Goal: Check status

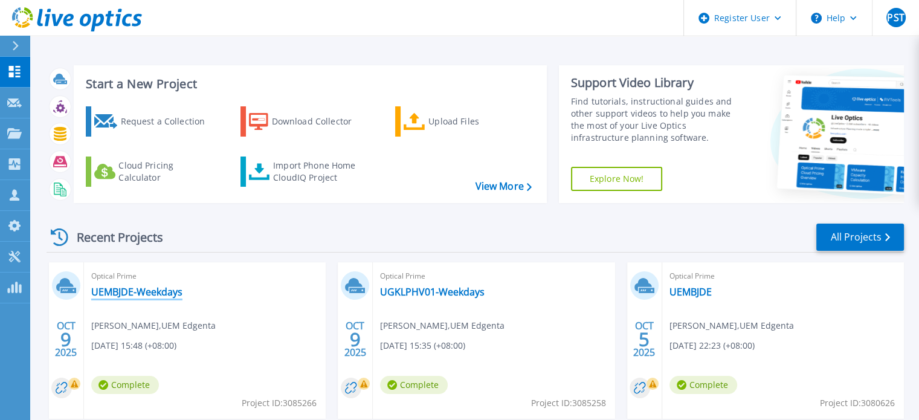
drag, startPoint x: 164, startPoint y: 299, endPoint x: 151, endPoint y: 294, distance: 14.4
click at [164, 299] on div "Optical Prime UEMBJDE-Weekdays Hazrin Halim , UEM Edgenta 10/09/2025, 15:48 (+0…" at bounding box center [205, 340] width 242 height 156
click at [159, 299] on div "Optical Prime UEMBJDE-Weekdays Hazrin Halim , UEM Edgenta 10/09/2025, 15:48 (+0…" at bounding box center [205, 340] width 242 height 156
click at [157, 296] on link "UEMBJDE-Weekdays" at bounding box center [136, 292] width 91 height 12
click at [151, 294] on link "UEMBJDE-Weekdays" at bounding box center [136, 292] width 91 height 12
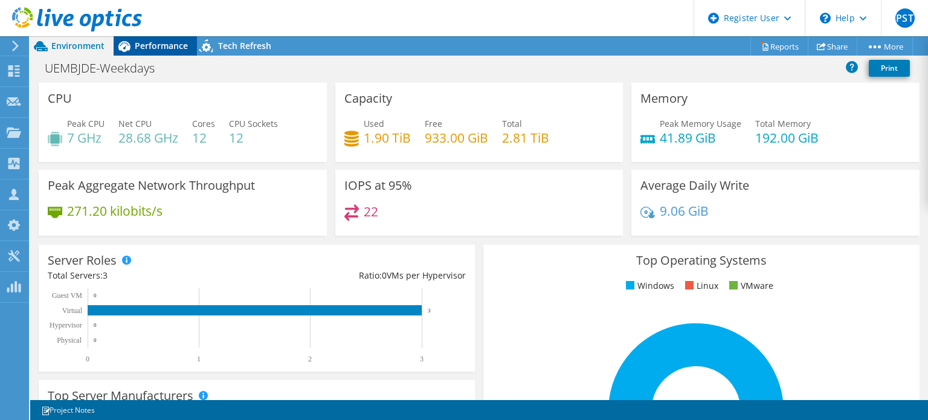
click at [150, 40] on span "Performance" at bounding box center [161, 45] width 53 height 11
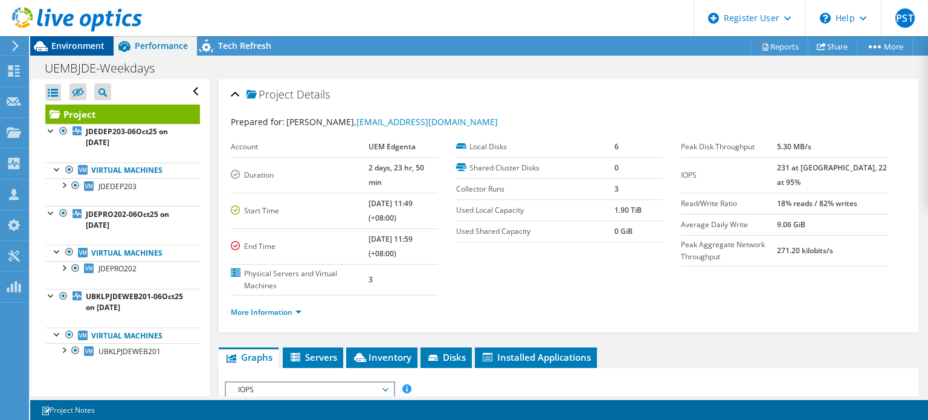
click at [70, 43] on span "Environment" at bounding box center [77, 45] width 53 height 11
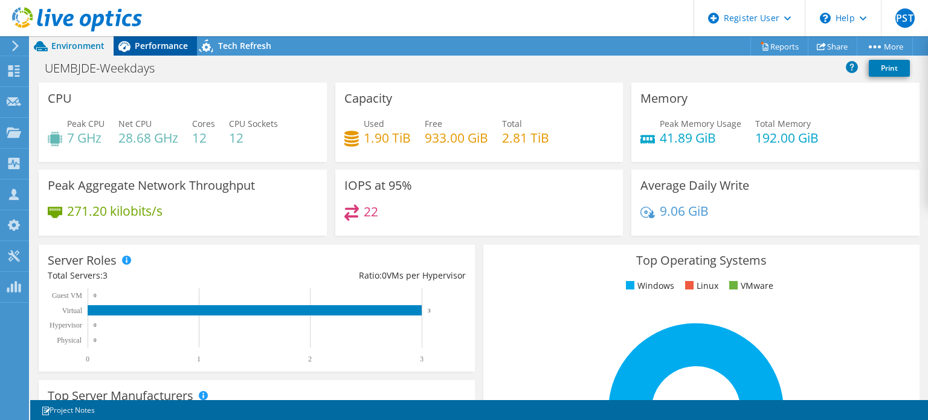
click at [146, 43] on span "Performance" at bounding box center [161, 45] width 53 height 11
